Goal: Find specific page/section: Find specific page/section

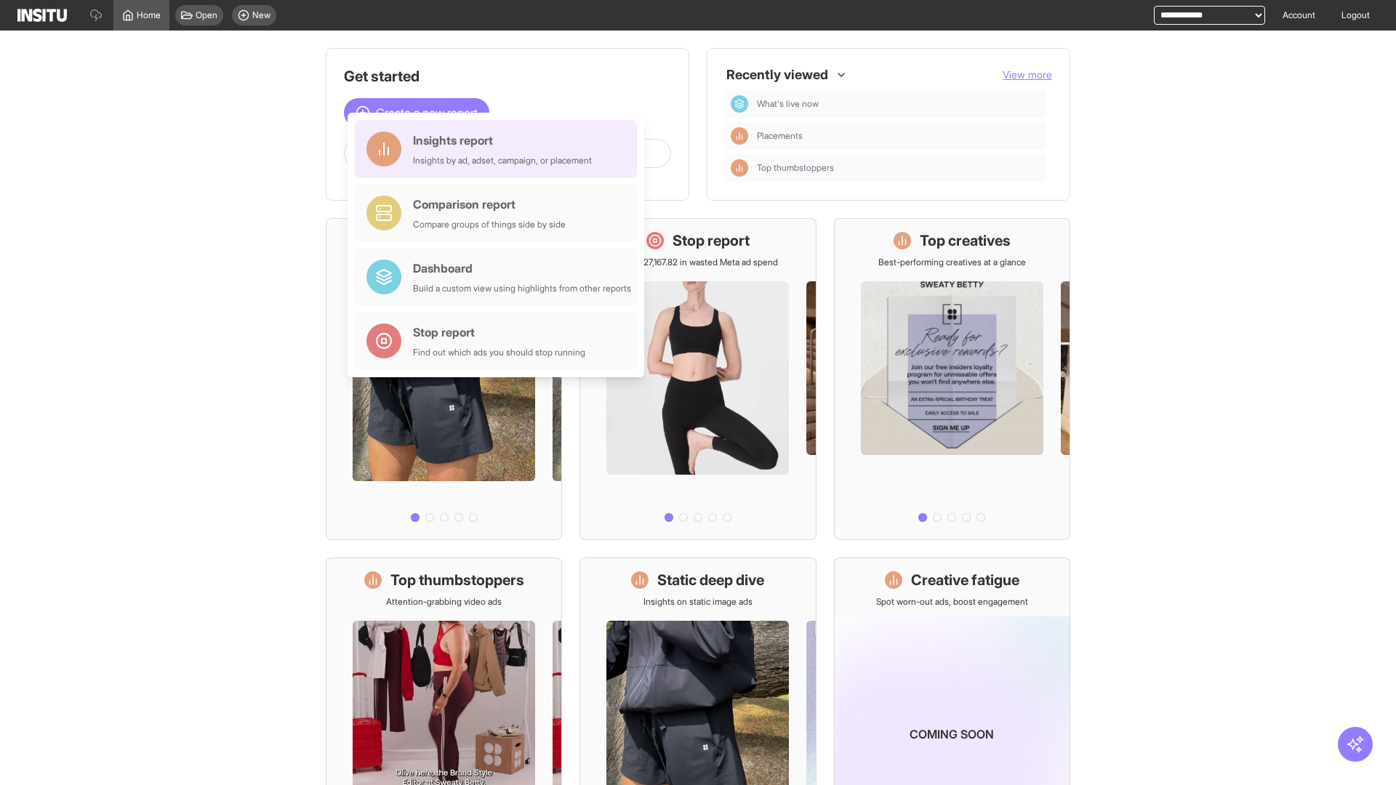
click at [499, 149] on div "Insights report Insights by ad, adset, campaign, or placement" at bounding box center [502, 149] width 179 height 35
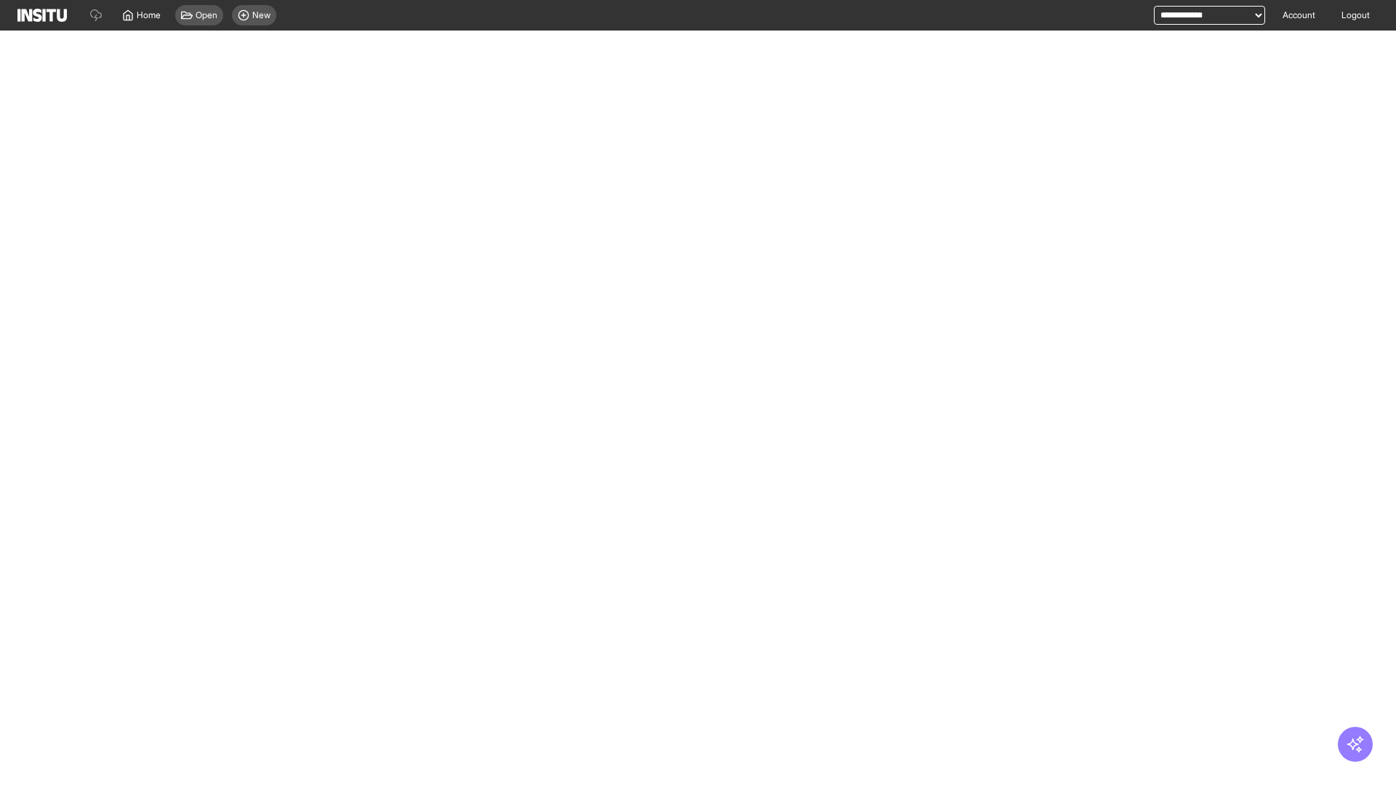
select select "**"
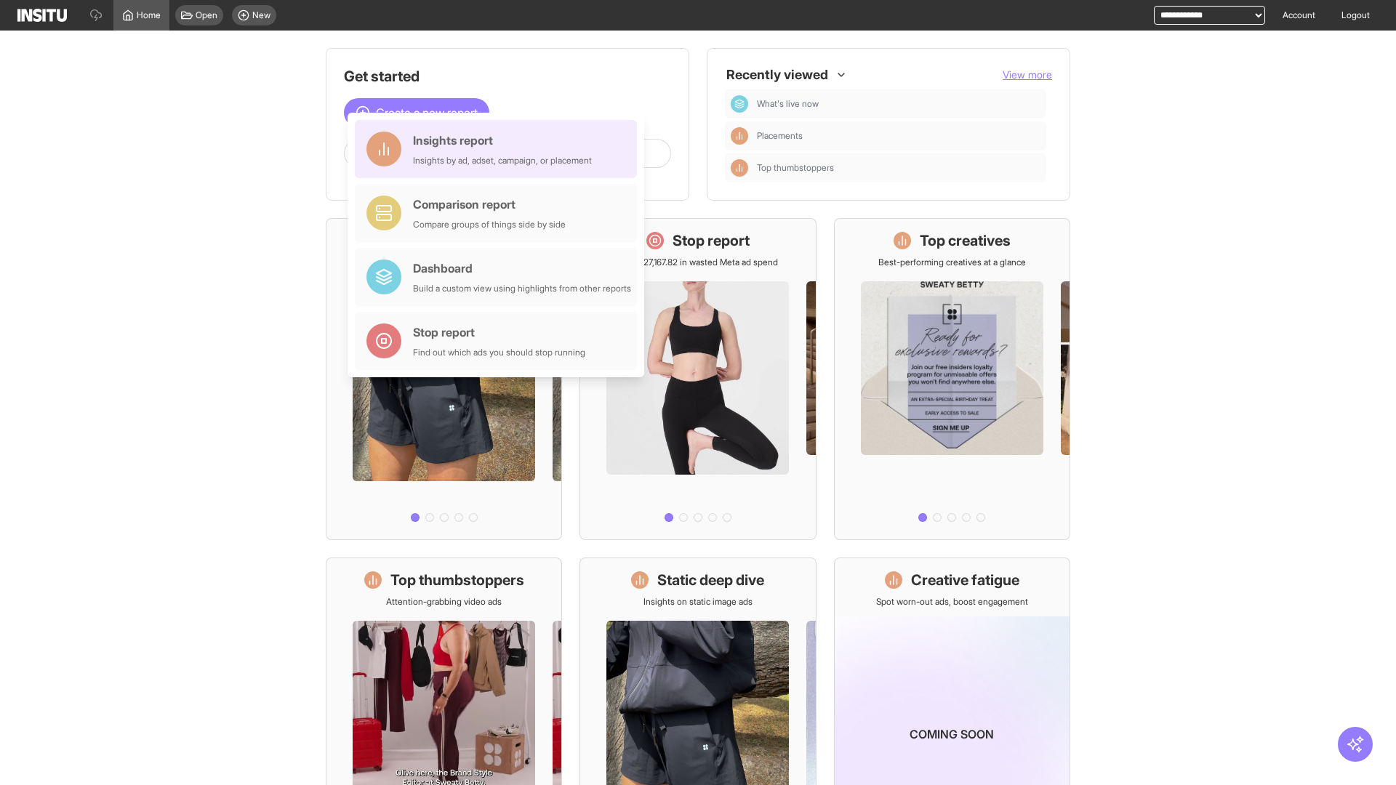
click at [499, 149] on div "Insights report Insights by ad, adset, campaign, or placement" at bounding box center [502, 149] width 179 height 35
